Goal: Information Seeking & Learning: Learn about a topic

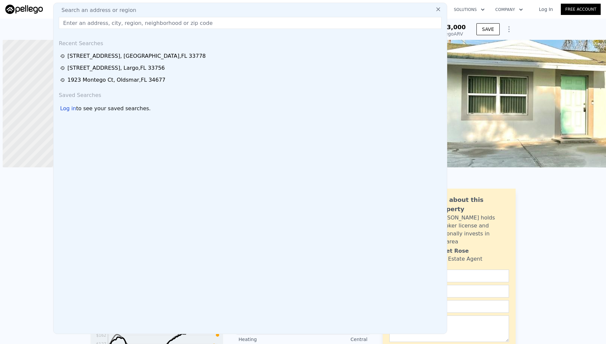
scroll to position [0, 304]
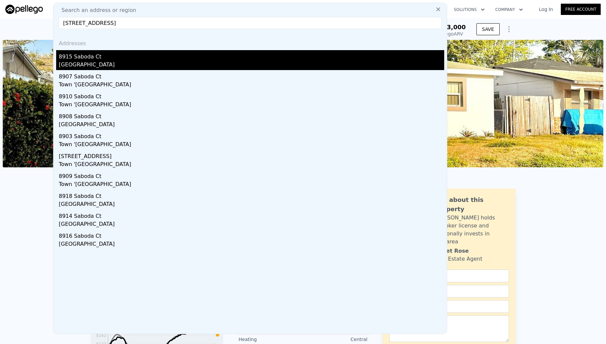
type input "[STREET_ADDRESS]"
click at [101, 51] on div "8915 Saboda Ct" at bounding box center [251, 55] width 385 height 11
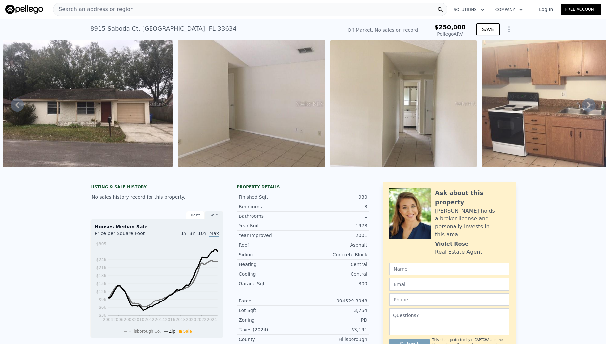
click at [157, 7] on div "Search an address or region" at bounding box center [250, 9] width 394 height 13
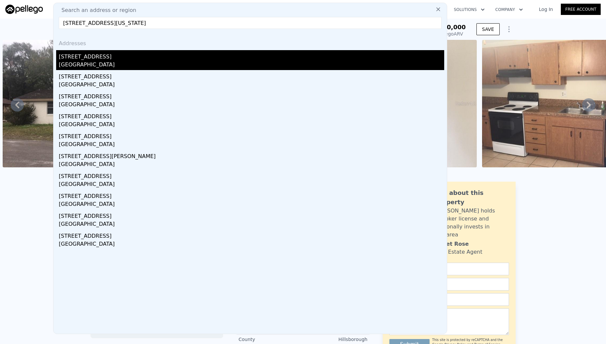
type input "[STREET_ADDRESS][US_STATE]"
click at [108, 54] on div "[STREET_ADDRESS]" at bounding box center [251, 55] width 385 height 11
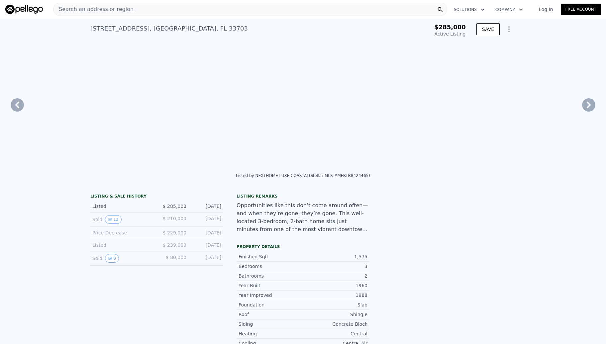
type input "-$ 304,728"
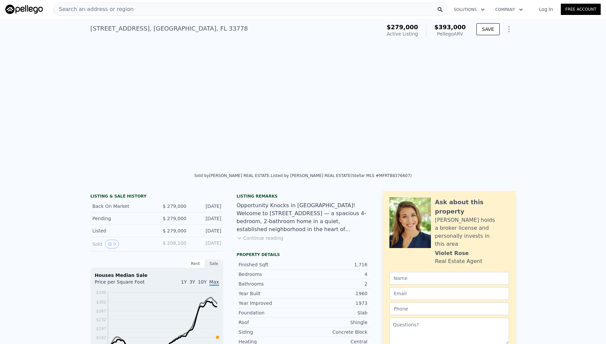
type input "0"
type input "3"
type input "1.5"
type input "2"
type input "1303"
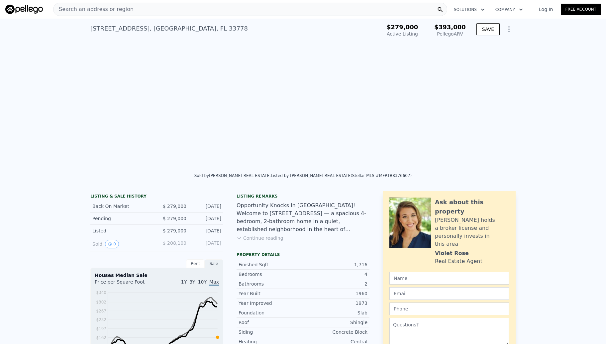
type input "2046"
type input "5898"
type input "8695"
type input "$ 393,000"
type input "5"
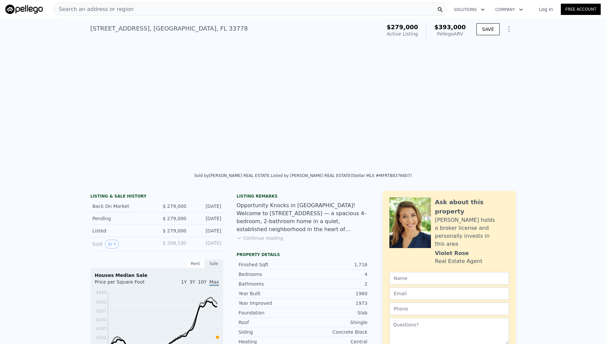
type input "$ 86,966"
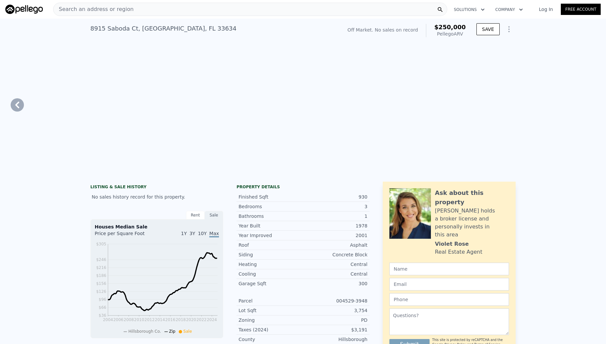
type input "2"
type input "4"
type input "1"
type input "928"
type input "1269"
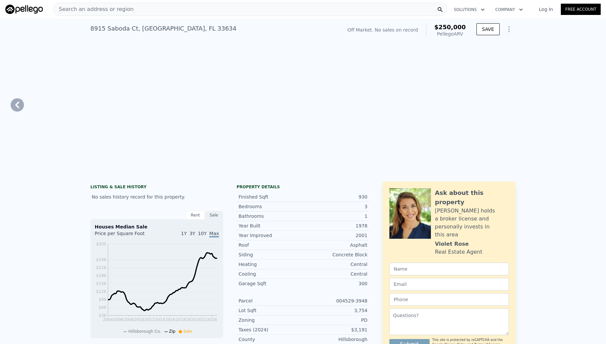
type input "3244"
type input "4538"
type input "$ 250,000"
type input "4"
type input "$ 29,998"
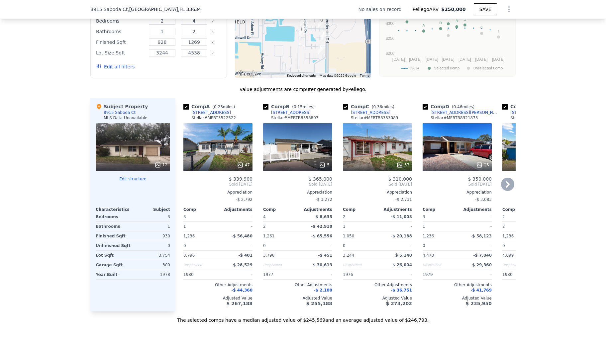
scroll to position [573, 0]
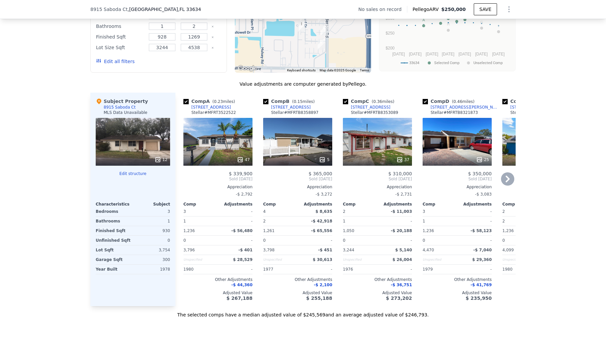
click at [213, 153] on div "47" at bounding box center [217, 142] width 69 height 48
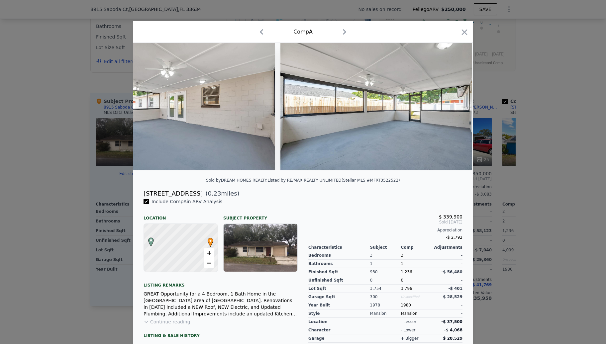
scroll to position [0, 8907]
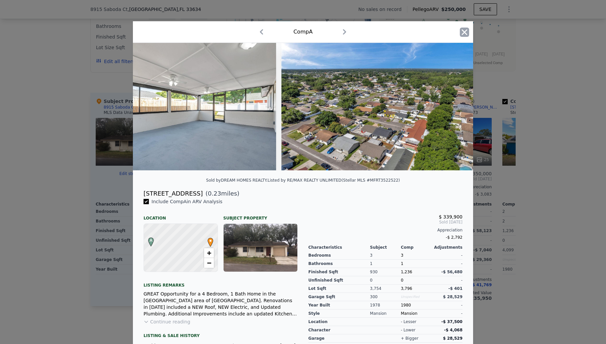
click at [462, 31] on icon "button" at bounding box center [464, 32] width 9 height 9
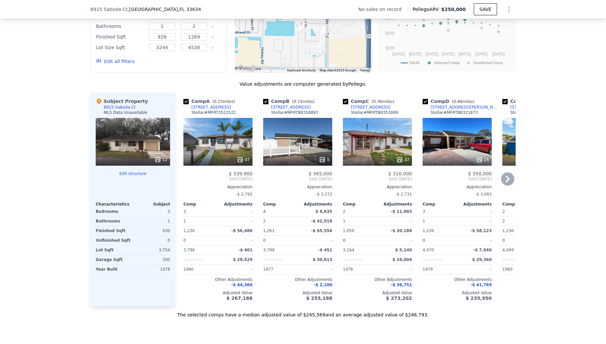
click at [373, 144] on div "37" at bounding box center [377, 142] width 69 height 48
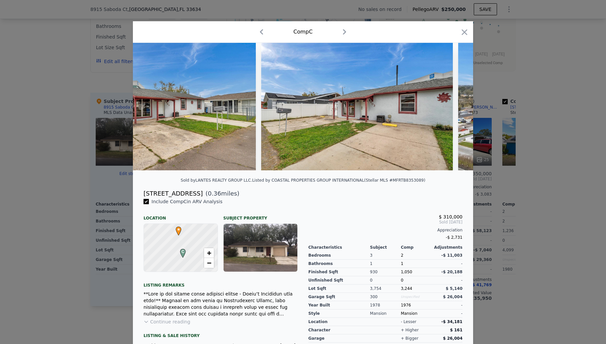
scroll to position [0, 7024]
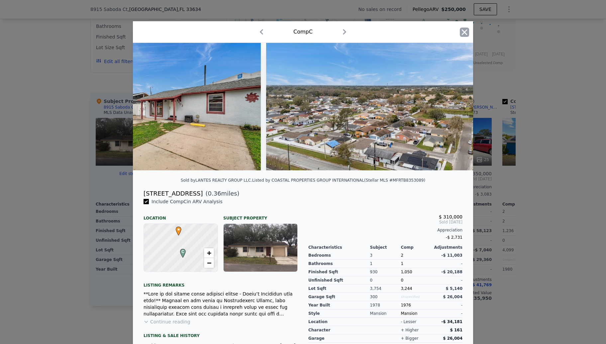
click at [462, 34] on icon "button" at bounding box center [465, 32] width 6 height 6
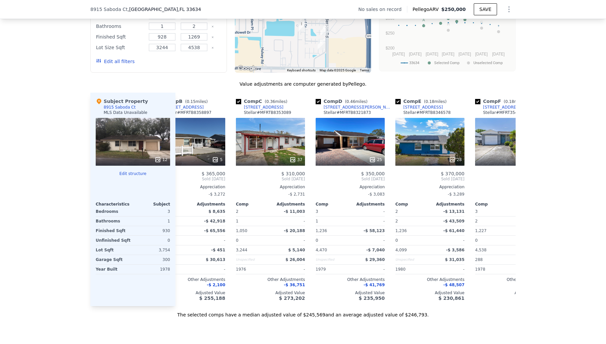
scroll to position [0, 111]
